Goal: Information Seeking & Learning: Understand process/instructions

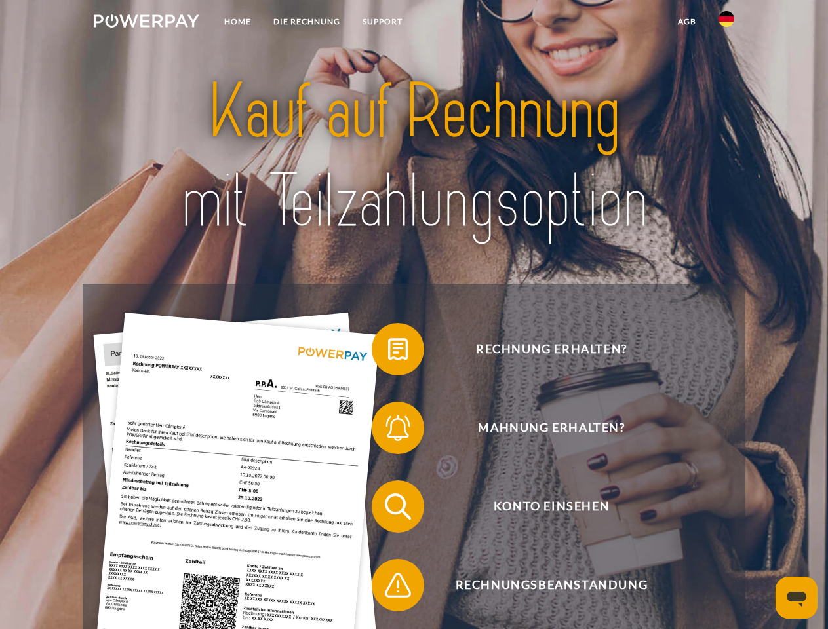
click at [146, 23] on img at bounding box center [147, 20] width 106 height 13
click at [726, 23] on img at bounding box center [726, 19] width 16 height 16
click at [686, 22] on link "agb" at bounding box center [686, 22] width 41 height 24
click at [388, 352] on span at bounding box center [378, 350] width 66 height 66
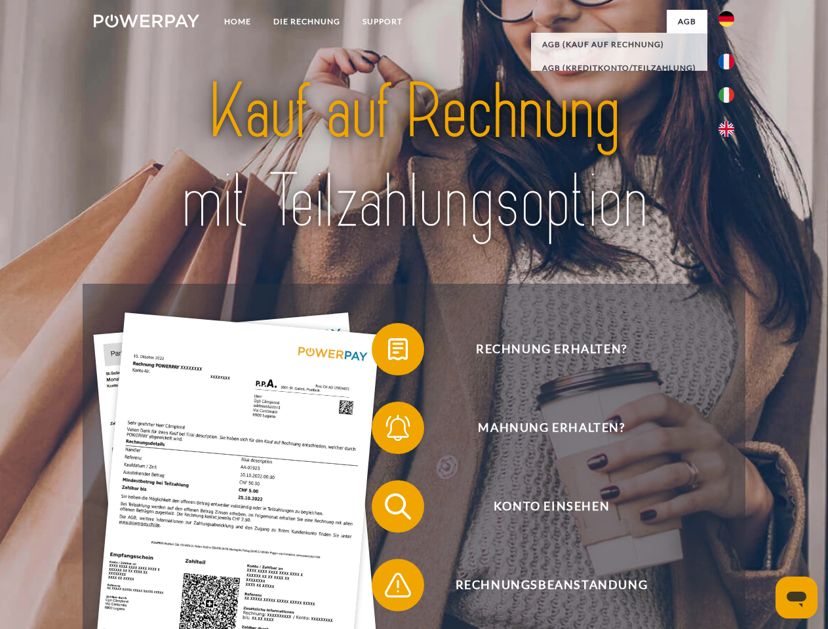
click at [388, 431] on span at bounding box center [378, 428] width 66 height 66
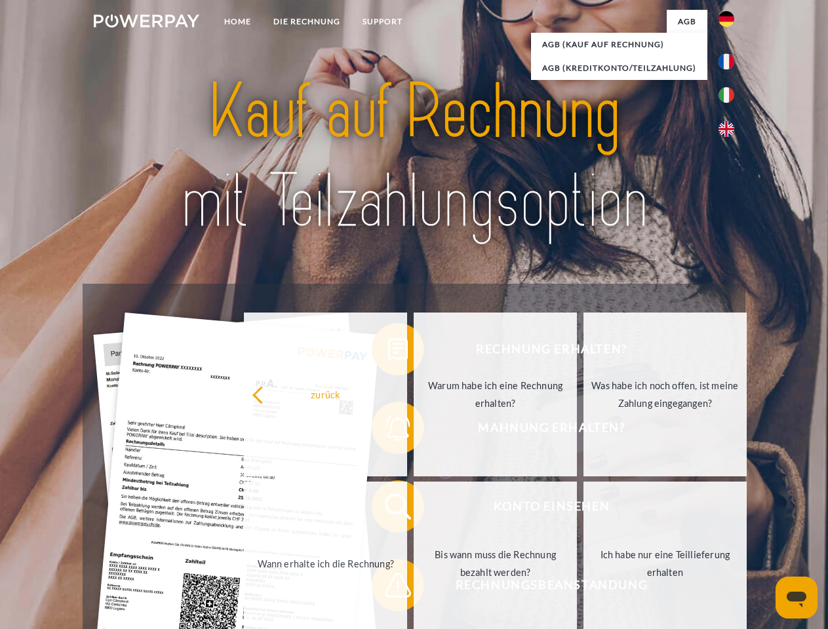
click at [414, 509] on link "Bis wann muss die Rechnung bezahlt werden?" at bounding box center [495, 564] width 163 height 164
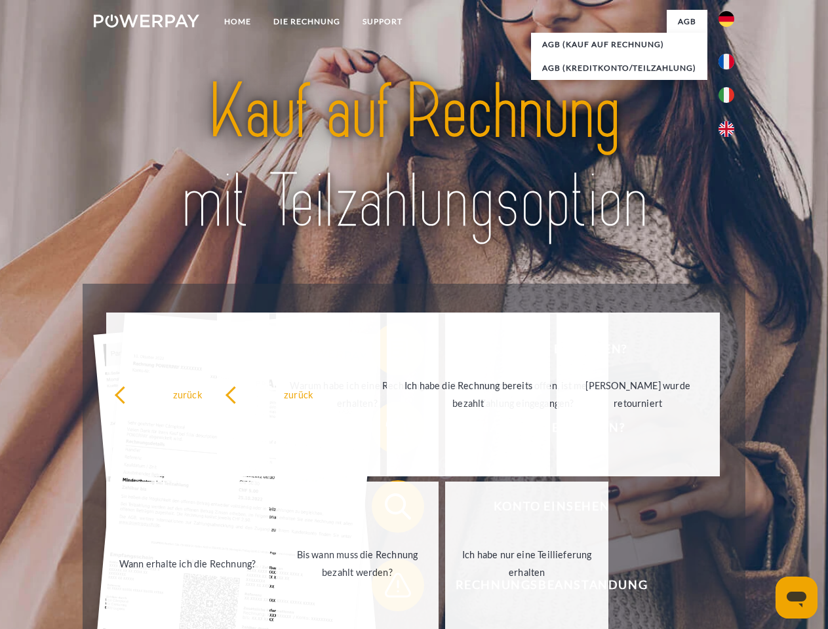
click at [388, 588] on span at bounding box center [378, 585] width 66 height 66
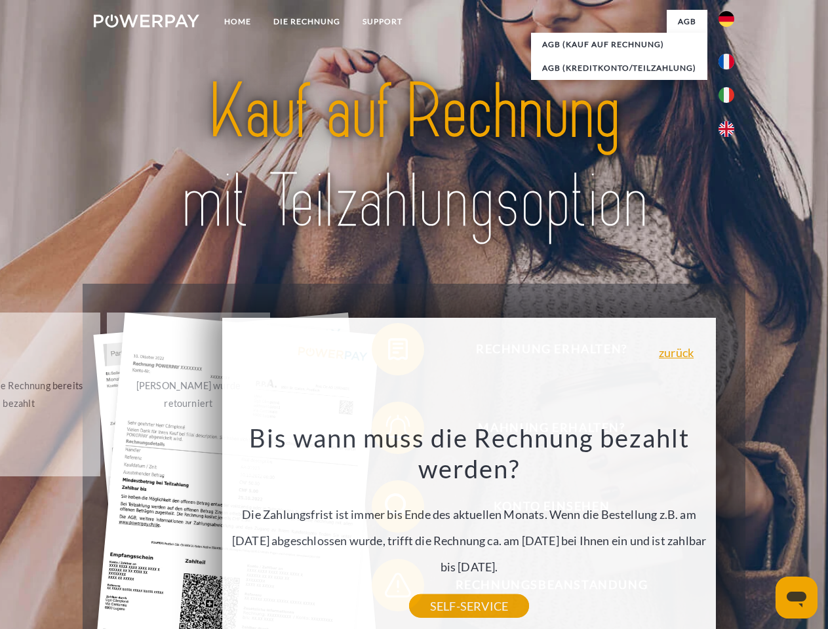
click at [796, 598] on icon "Messaging-Fenster öffnen" at bounding box center [796, 600] width 20 height 16
